Goal: Information Seeking & Learning: Learn about a topic

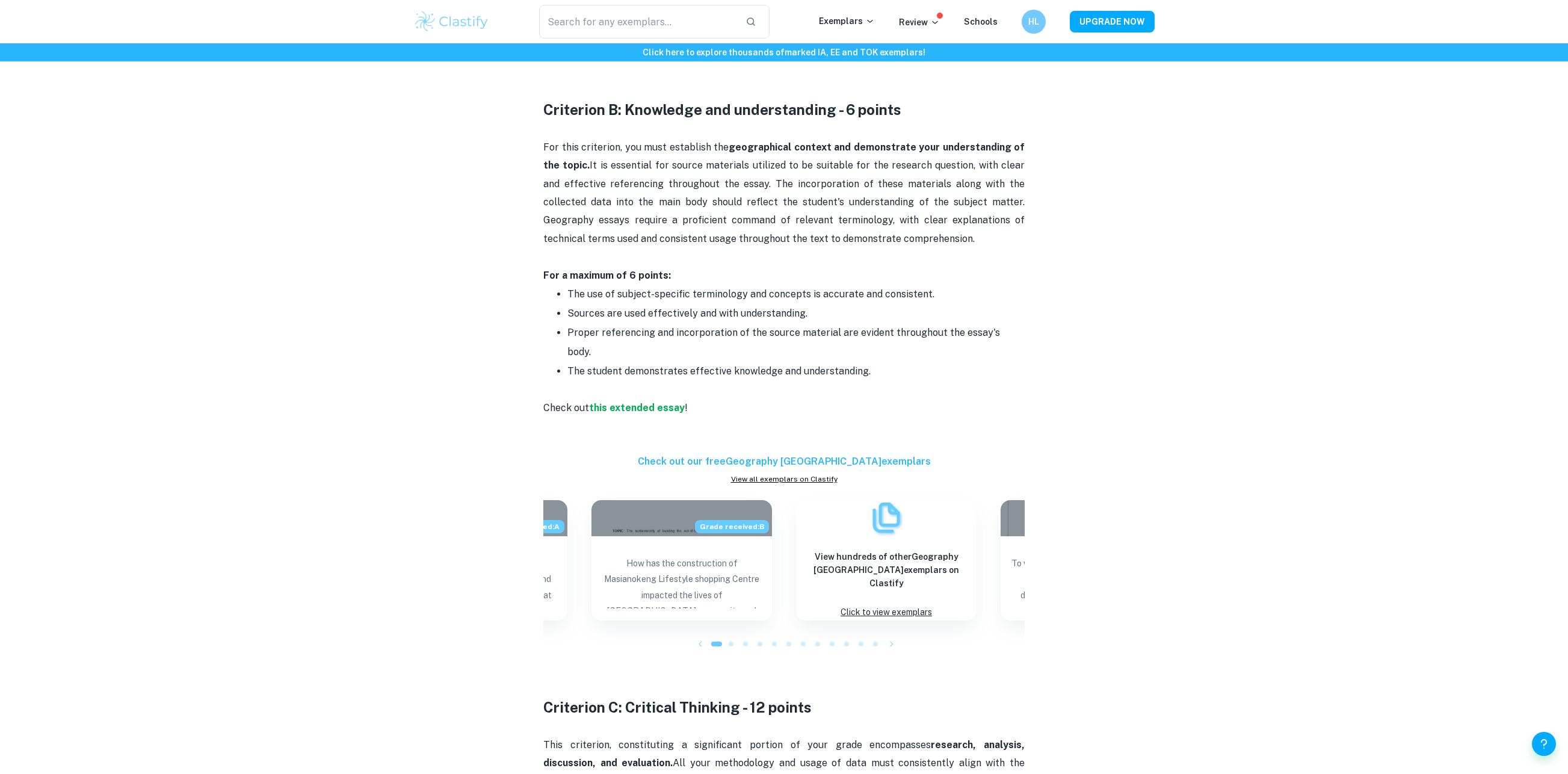
scroll to position [991, 0]
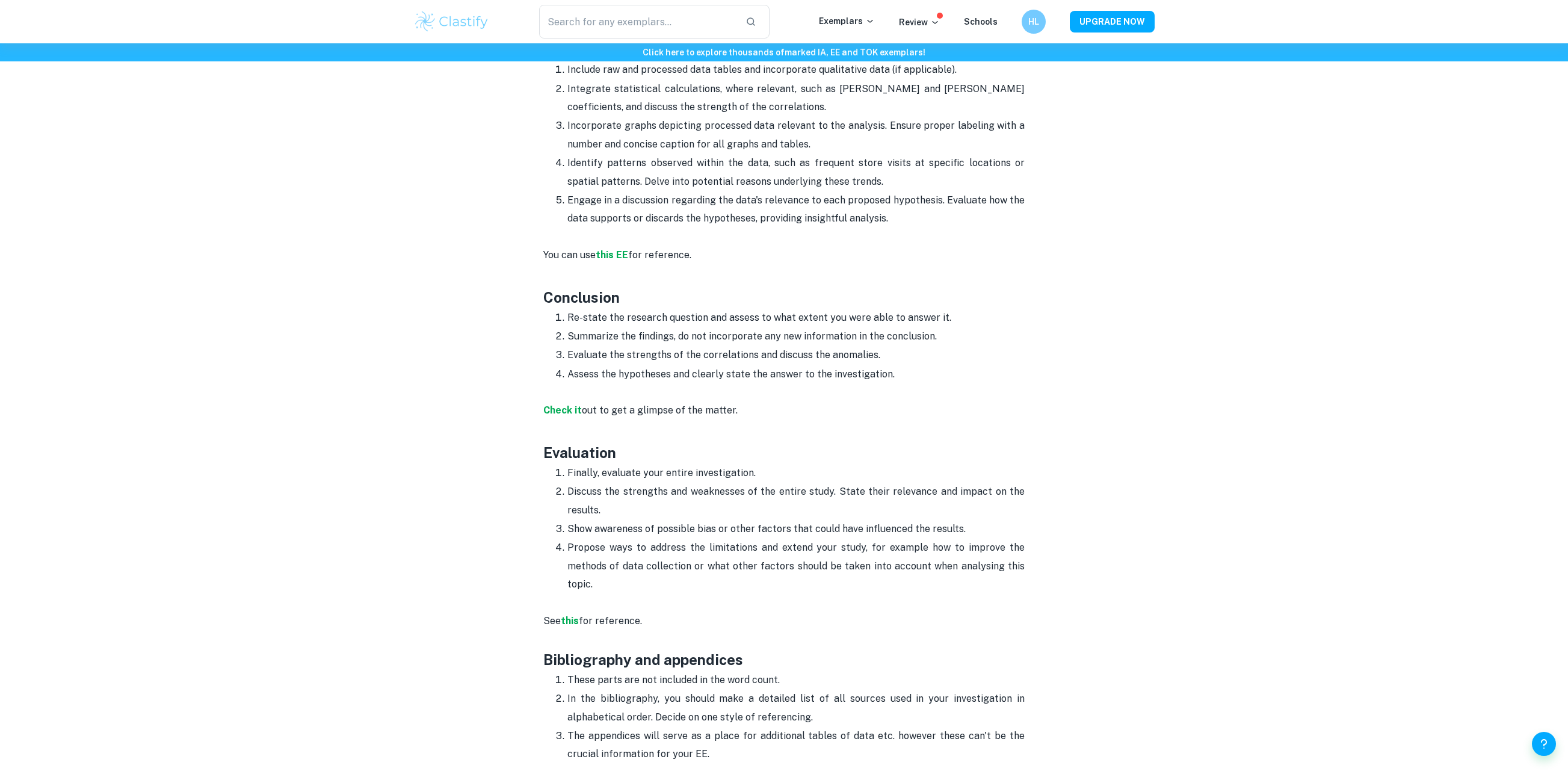
scroll to position [1787, 0]
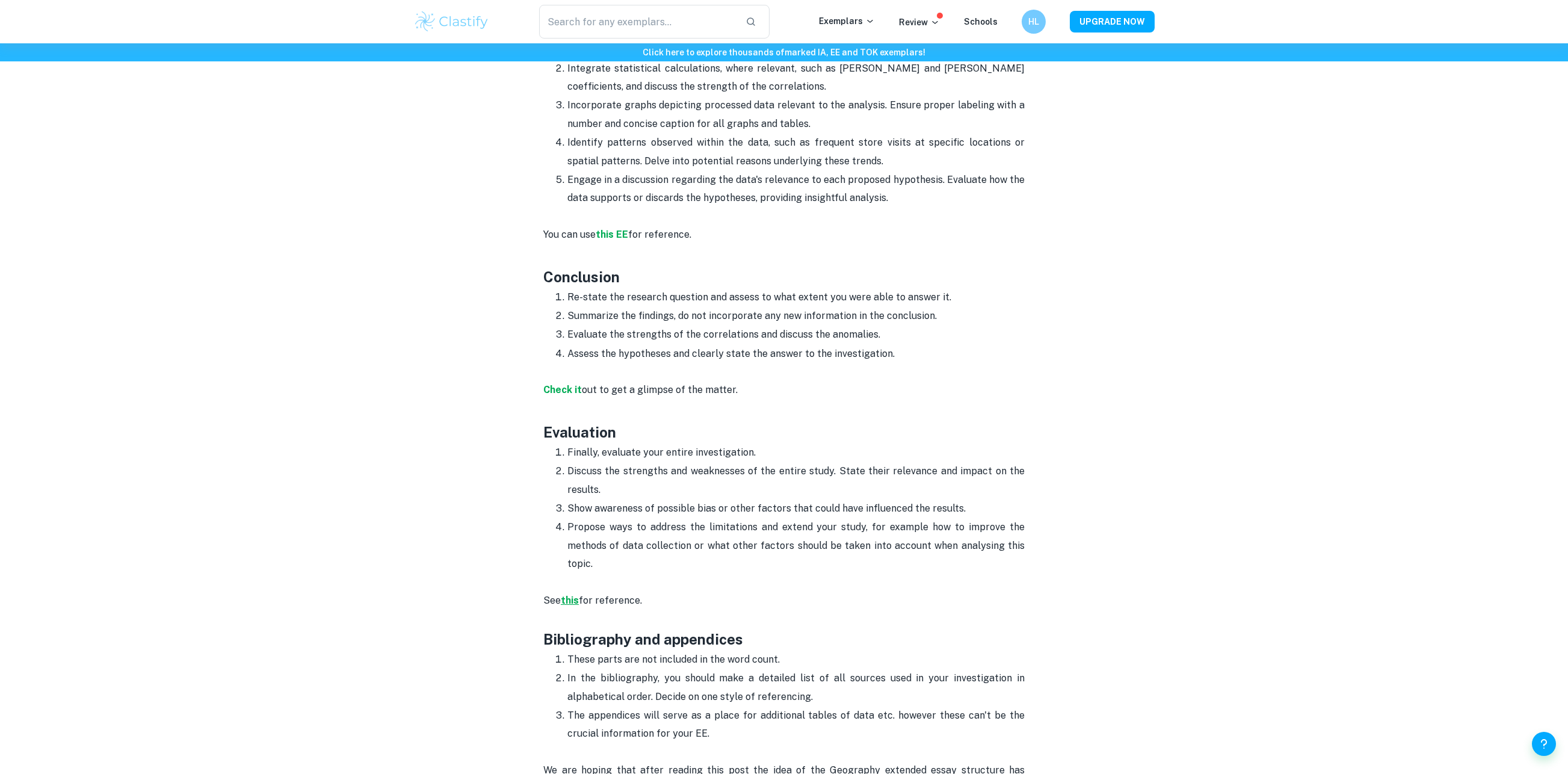
click at [570, 598] on strong "this" at bounding box center [570, 600] width 18 height 12
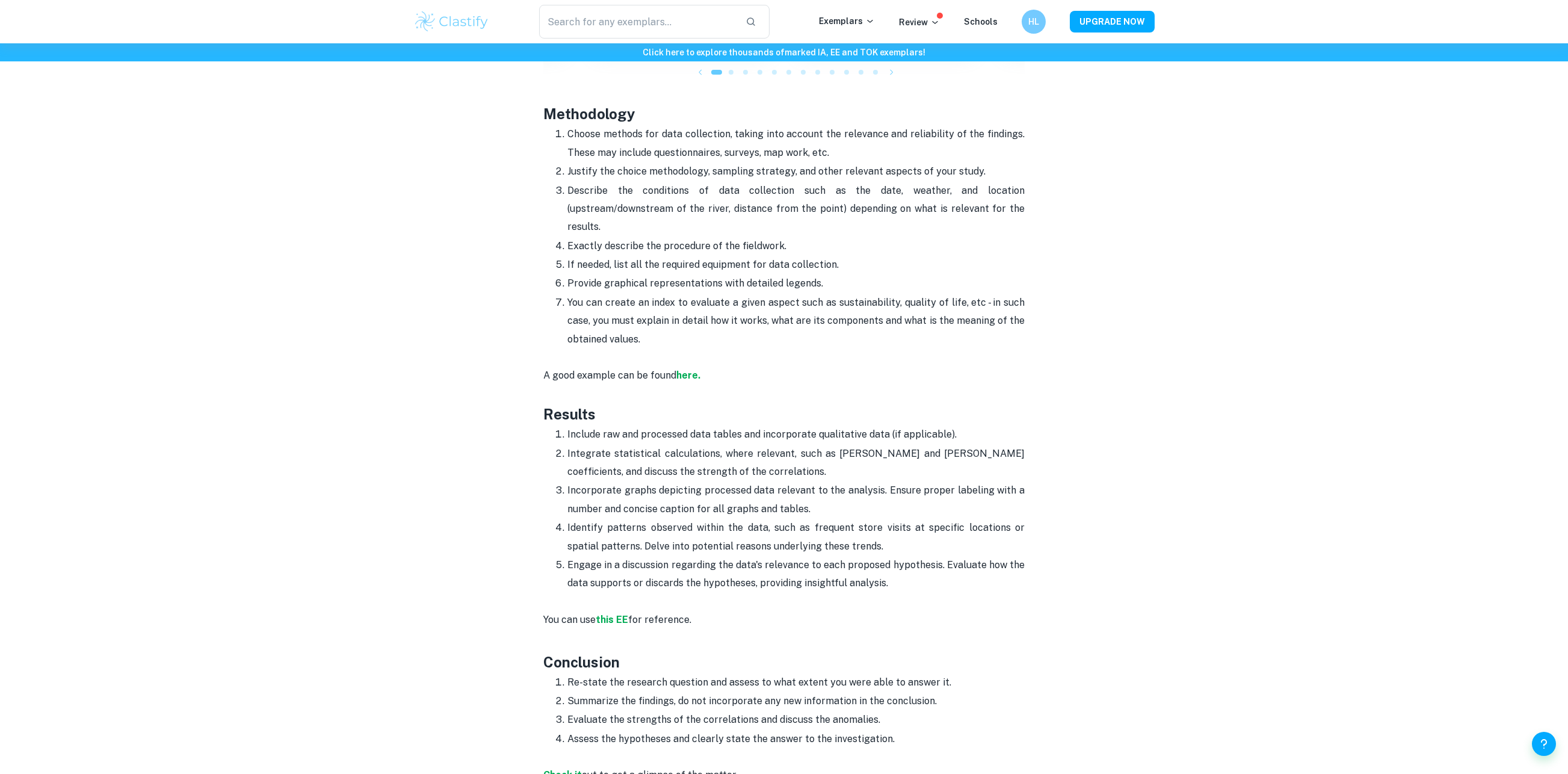
scroll to position [1391, 0]
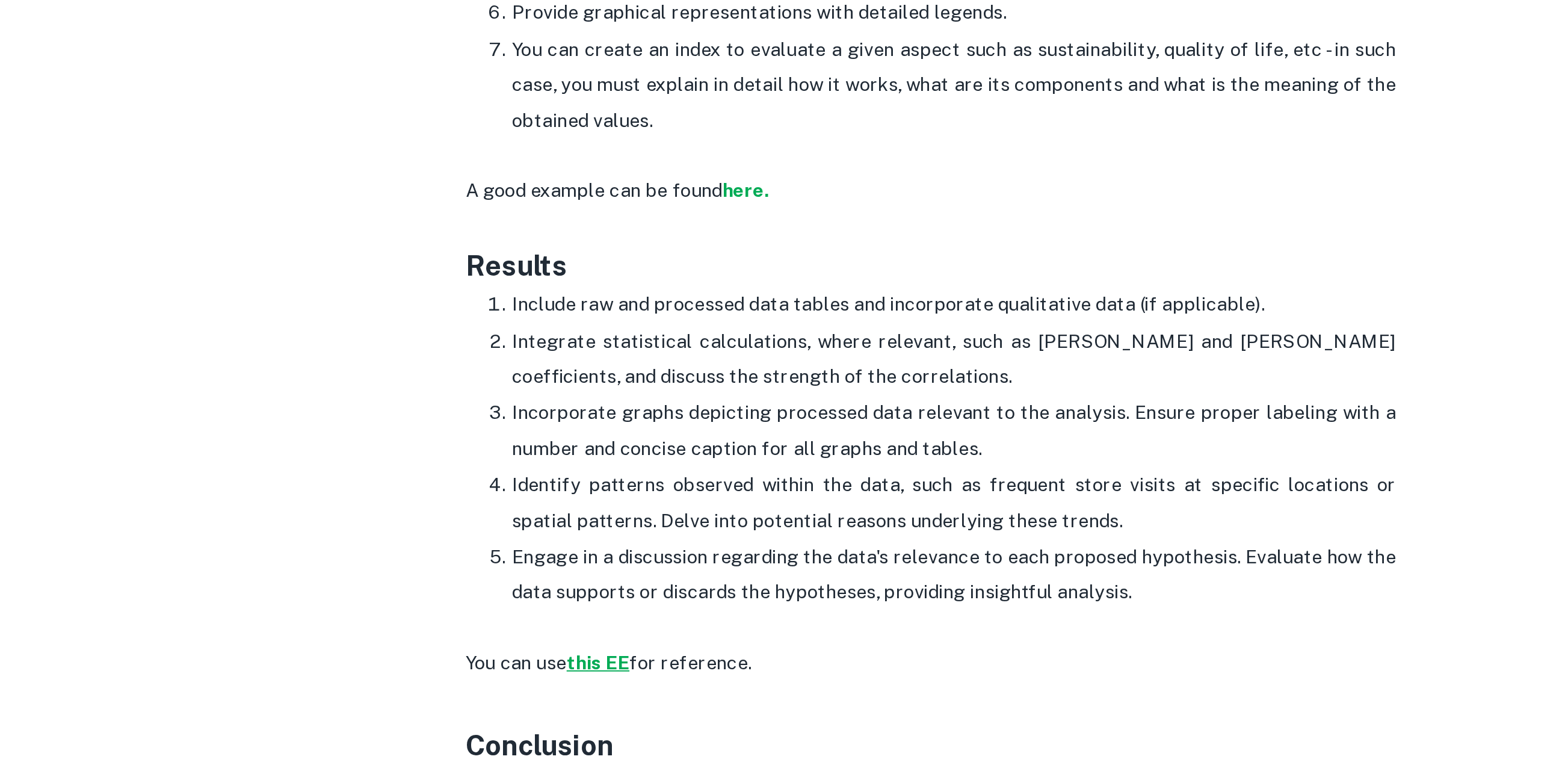
click at [612, 625] on strong "this EE" at bounding box center [612, 629] width 32 height 12
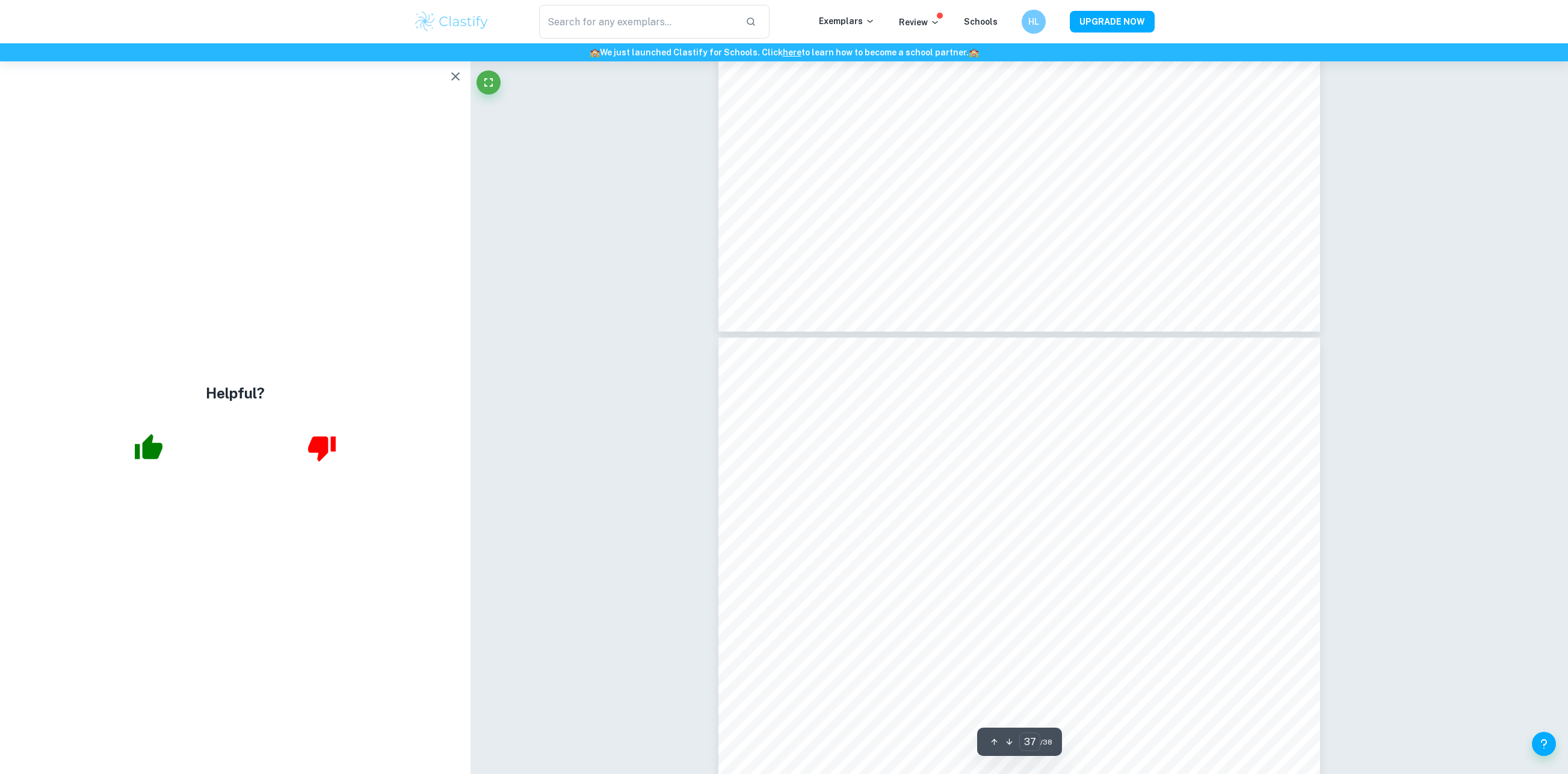
scroll to position [27642, 0]
click at [454, 68] on button "button" at bounding box center [455, 76] width 24 height 24
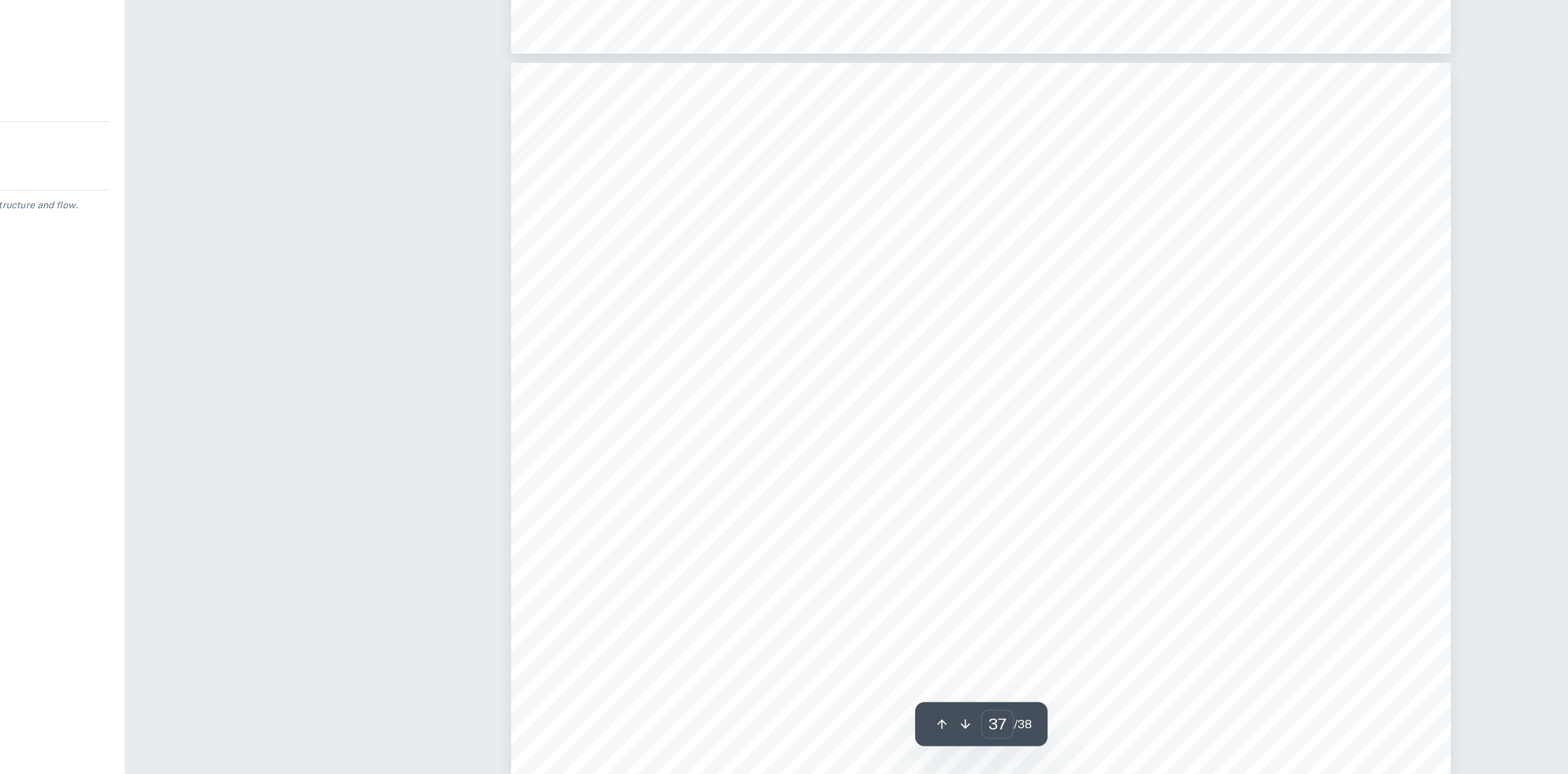
scroll to position [27746, 0]
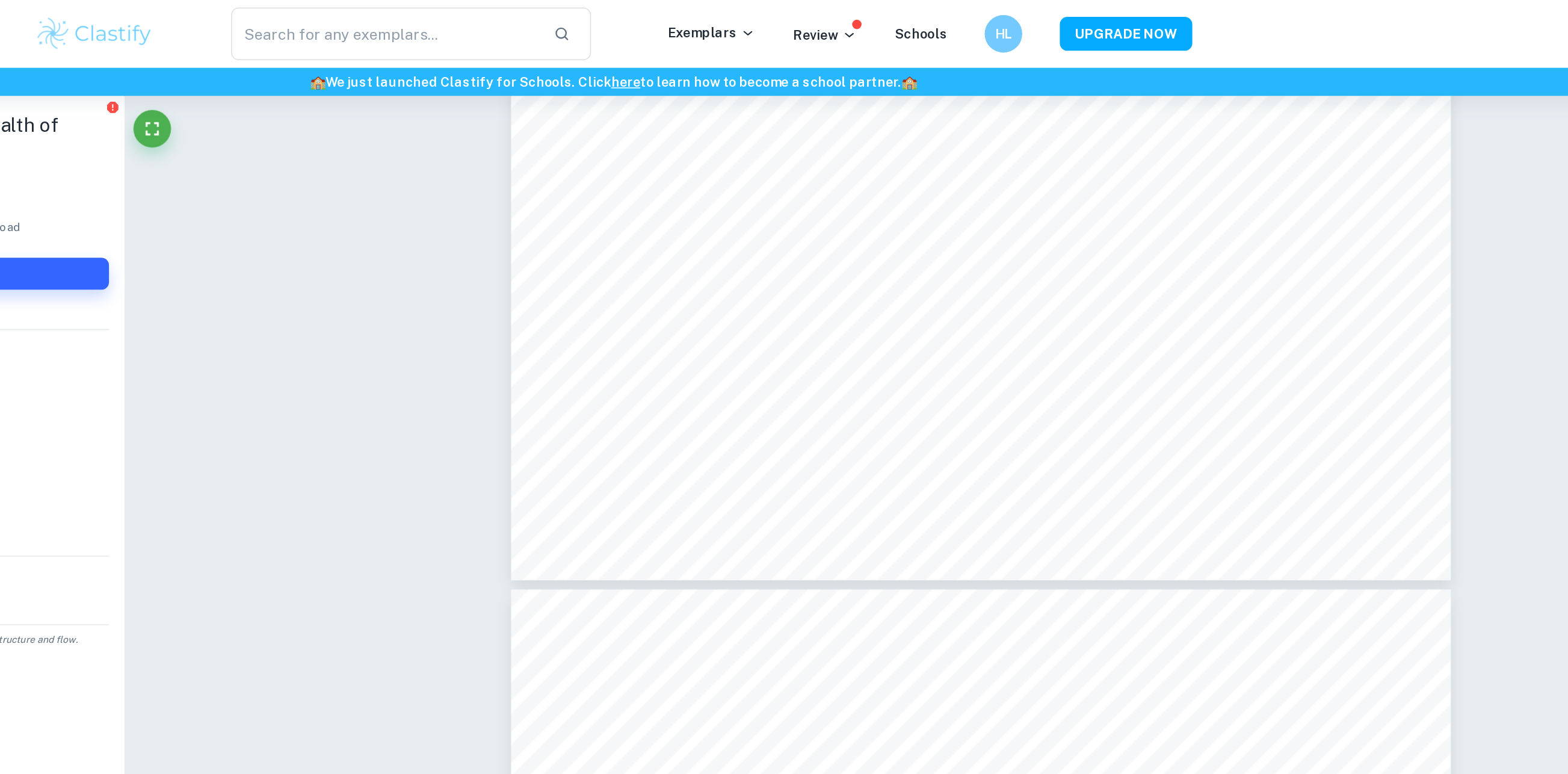
type input "36"
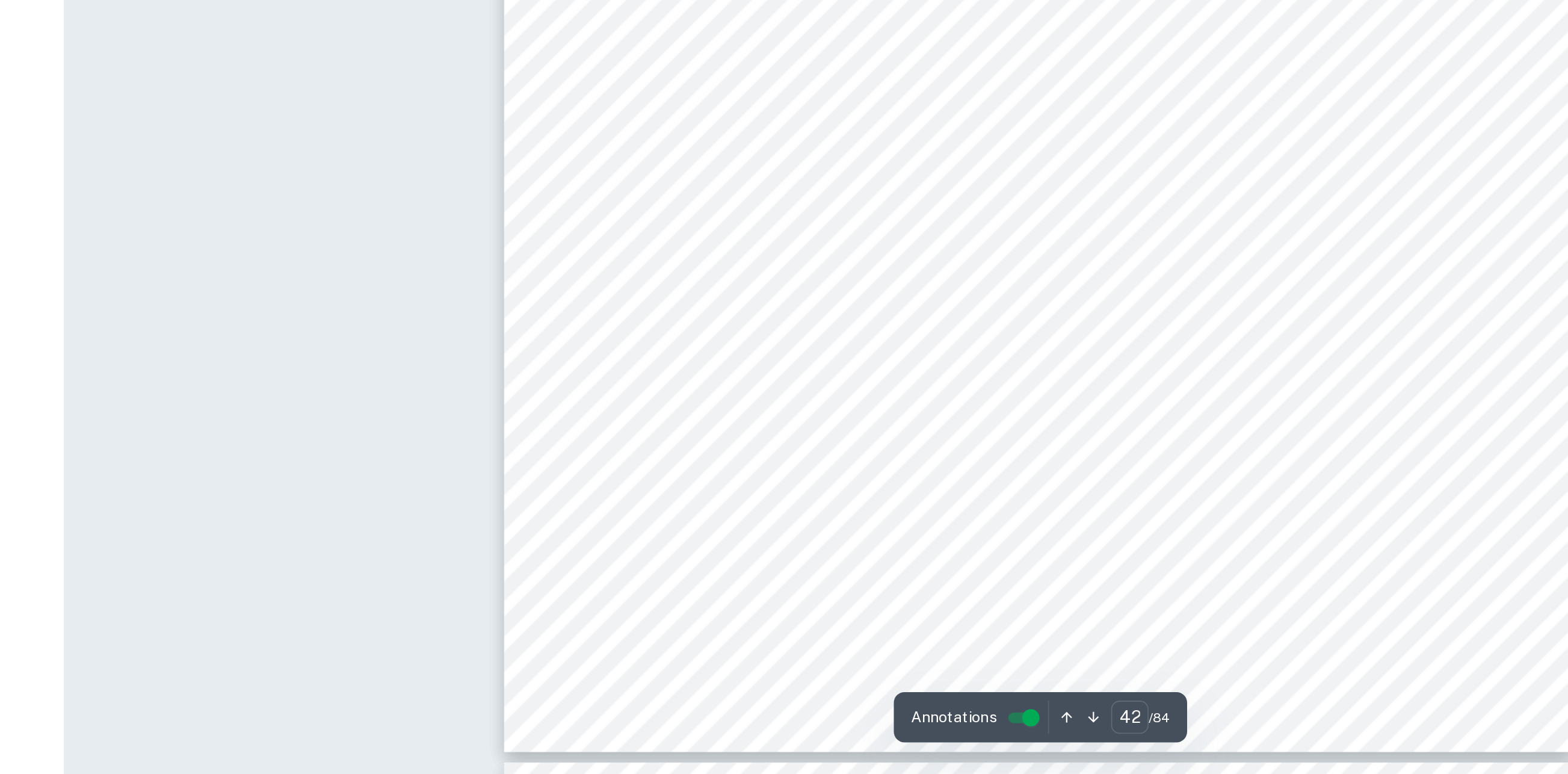
scroll to position [36087, 0]
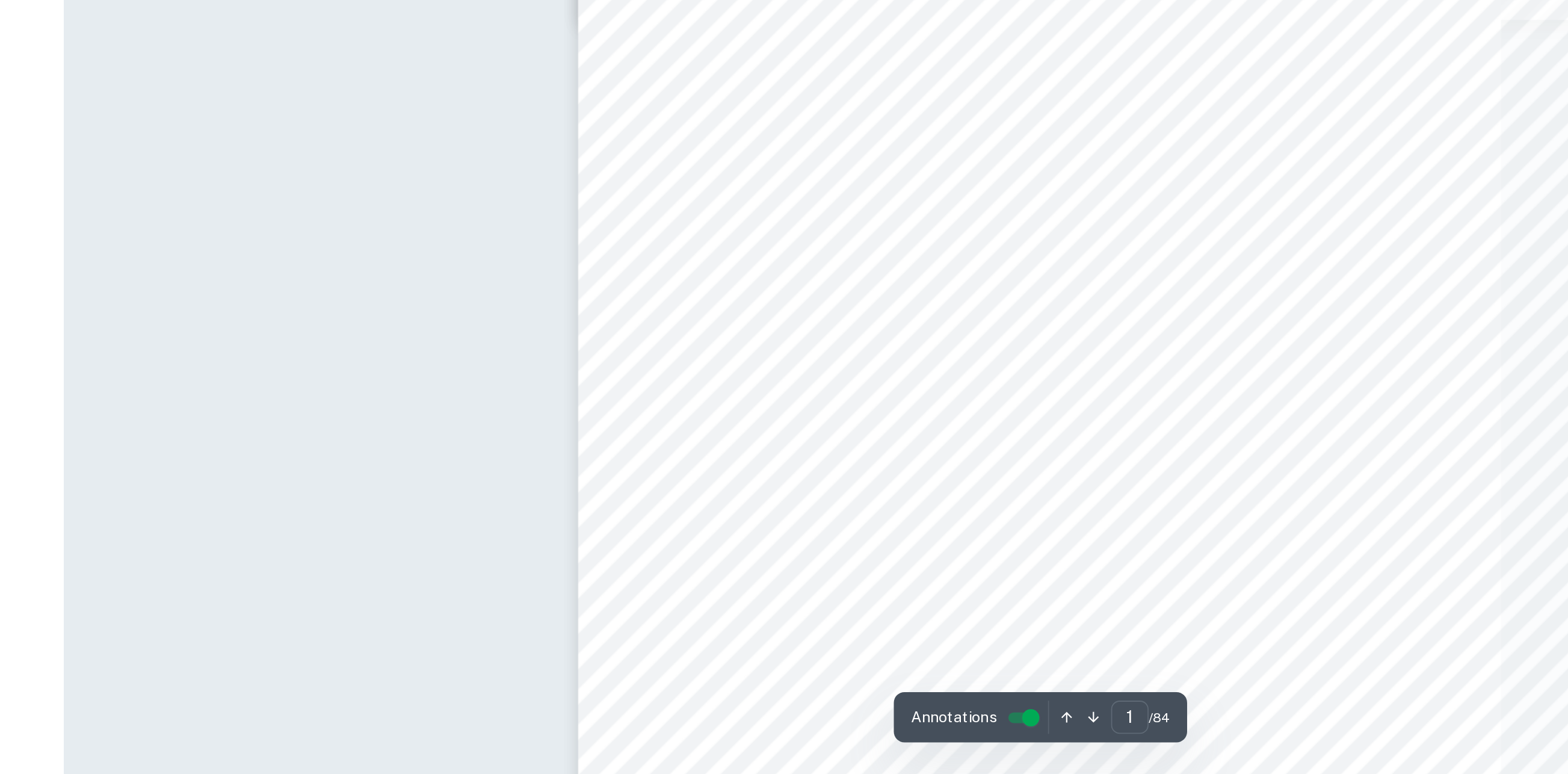
type input "48"
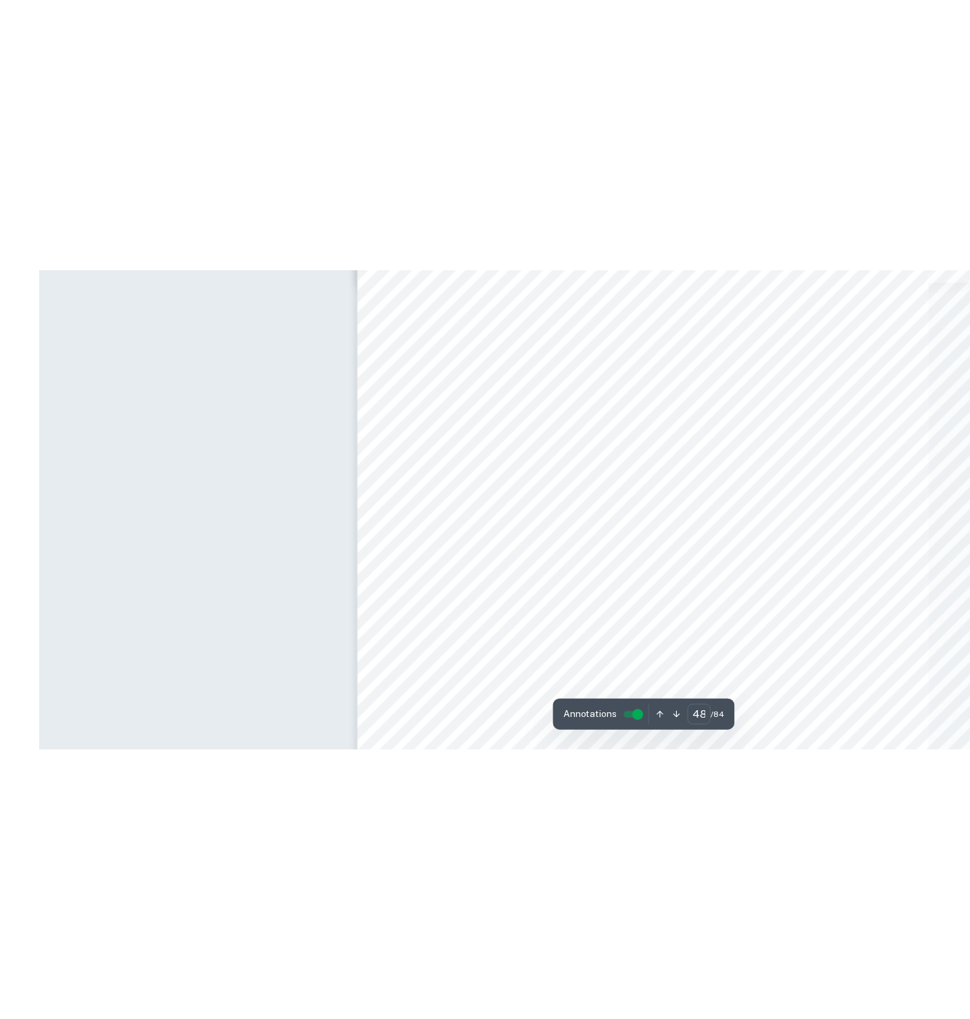
scroll to position [39528, 64]
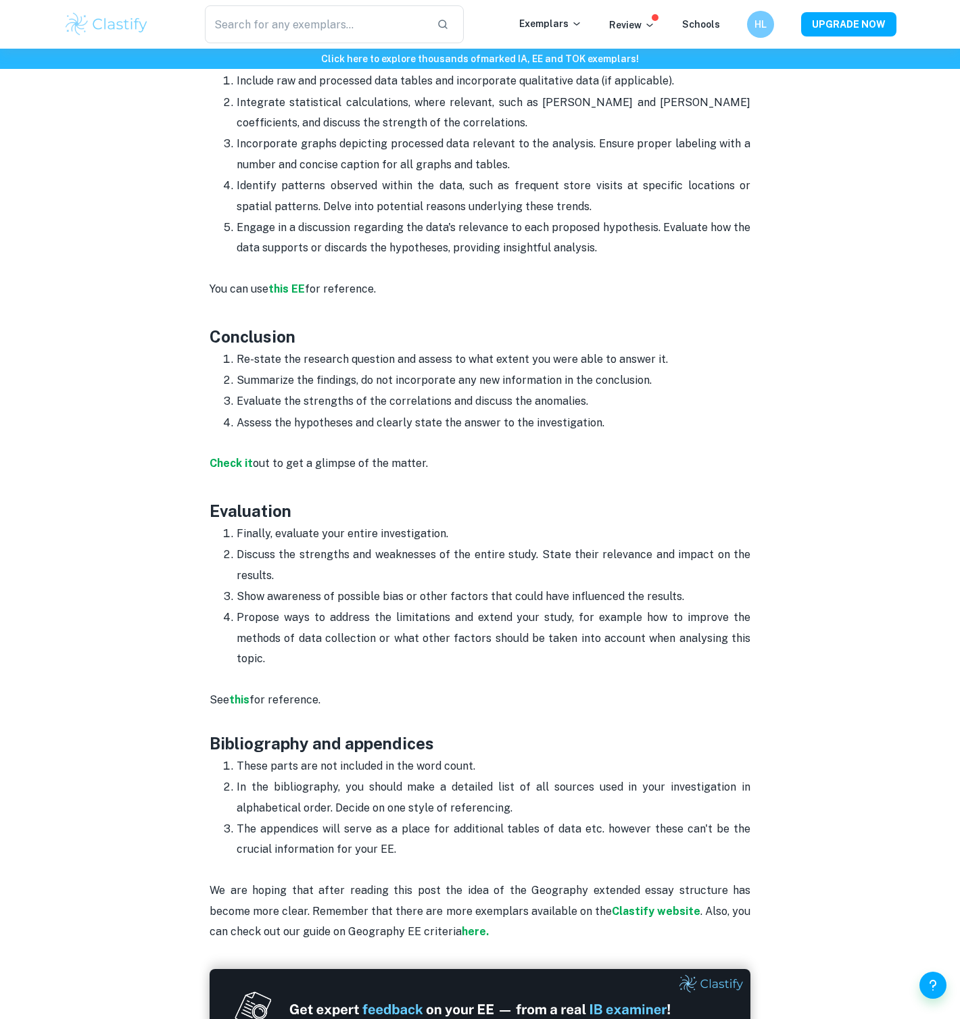
scroll to position [2004, 0]
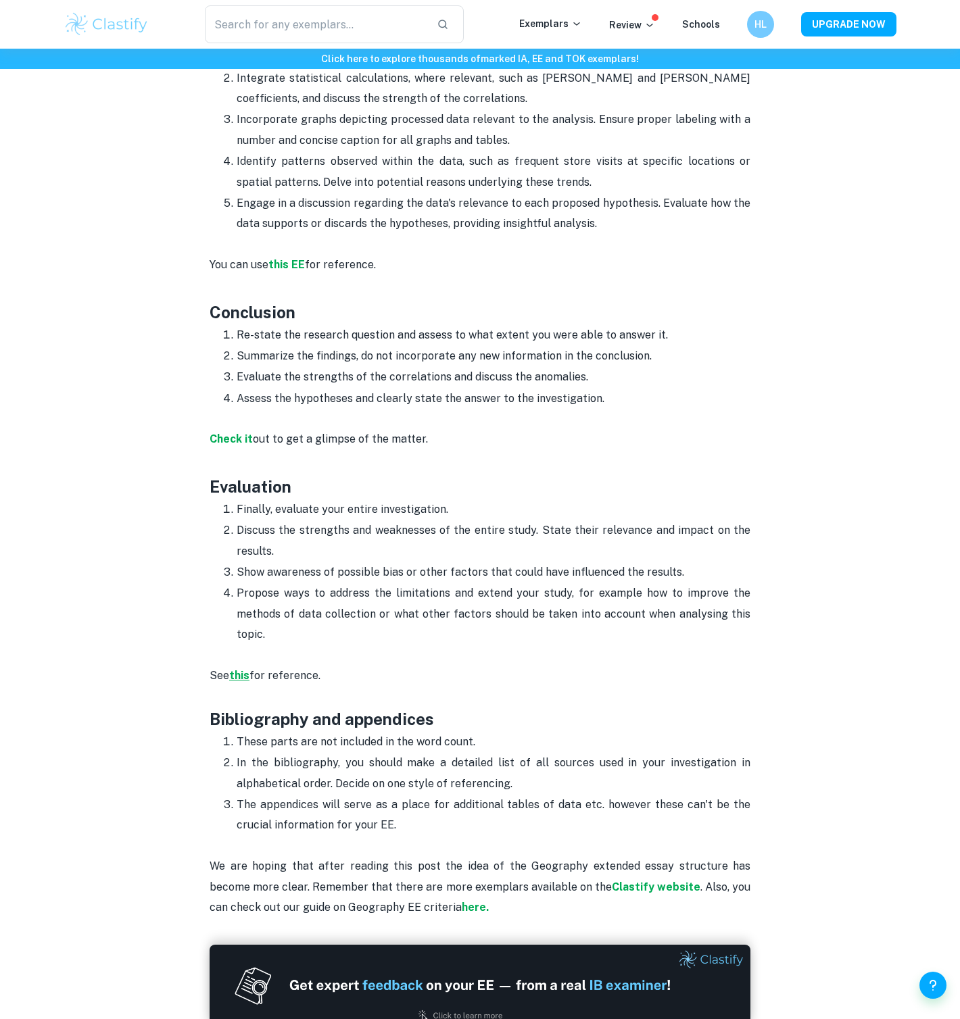
click at [240, 674] on strong "this" at bounding box center [239, 675] width 20 height 13
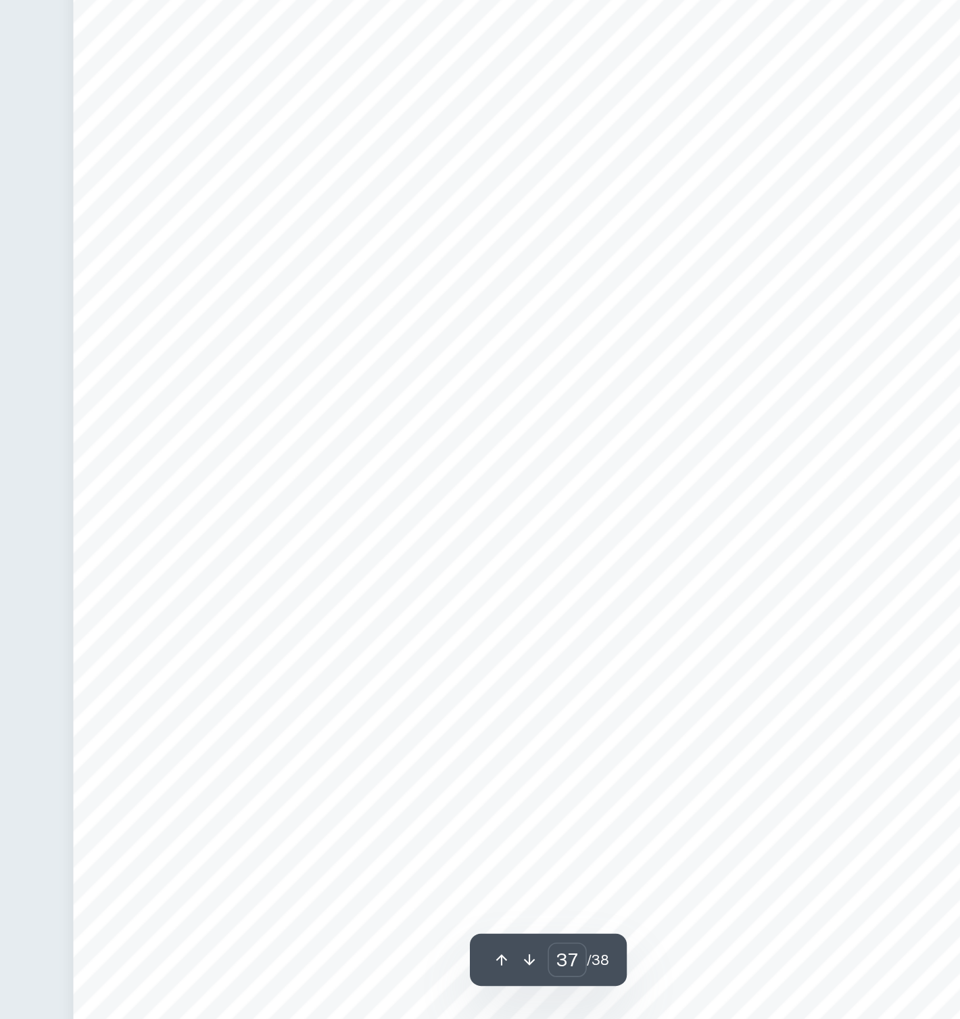
scroll to position [26511, 0]
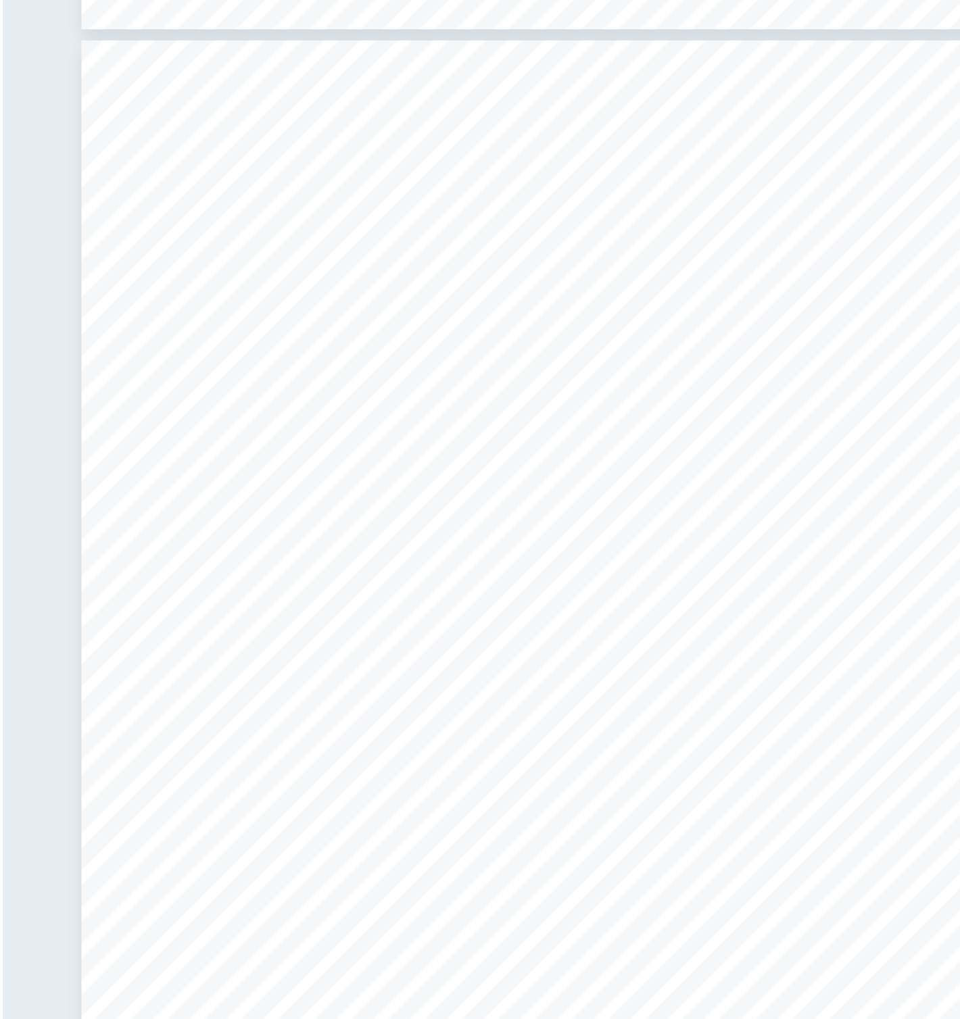
type input "33"
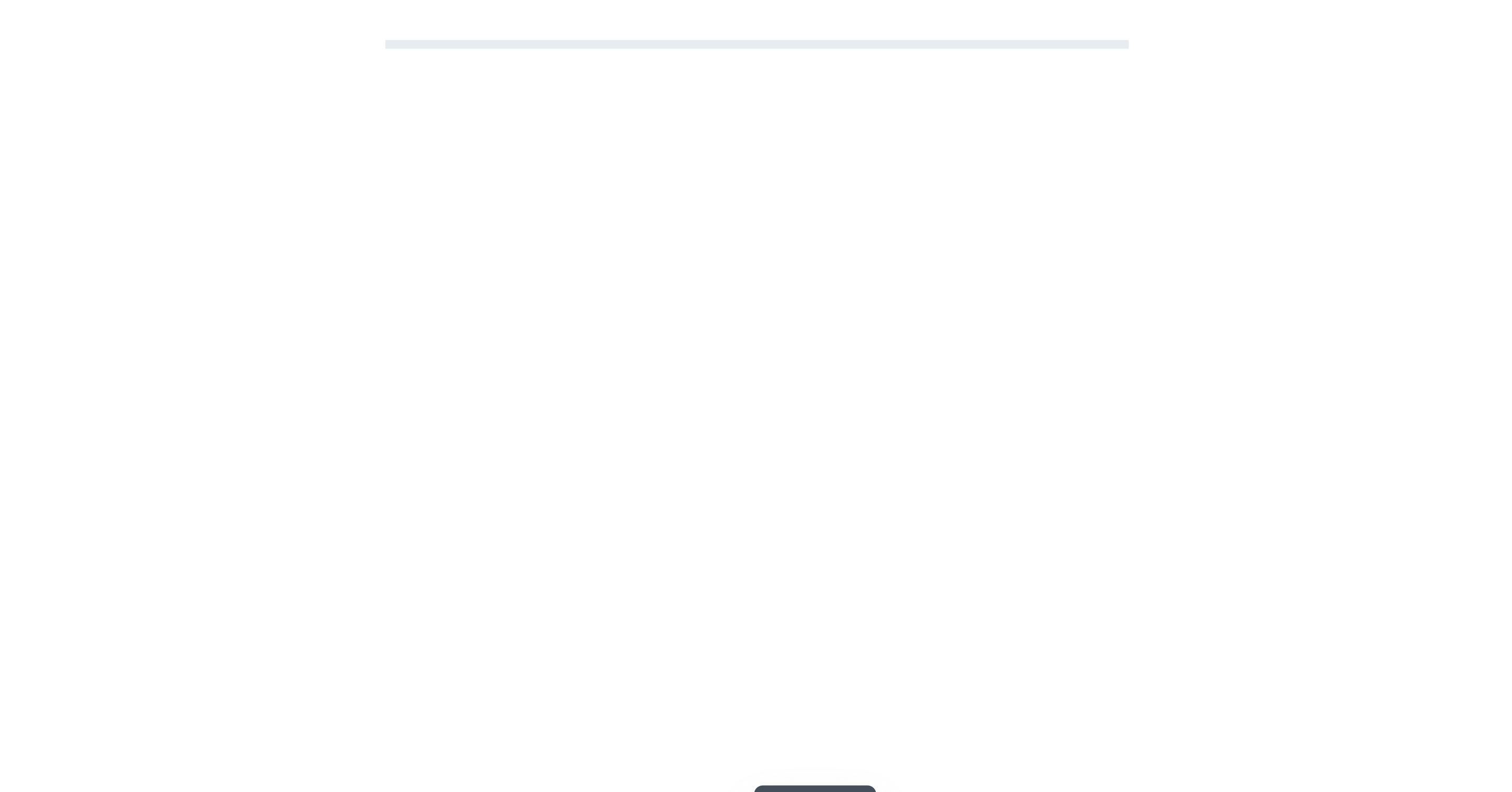
scroll to position [21384, 0]
